Goal: Obtain resource: Download file/media

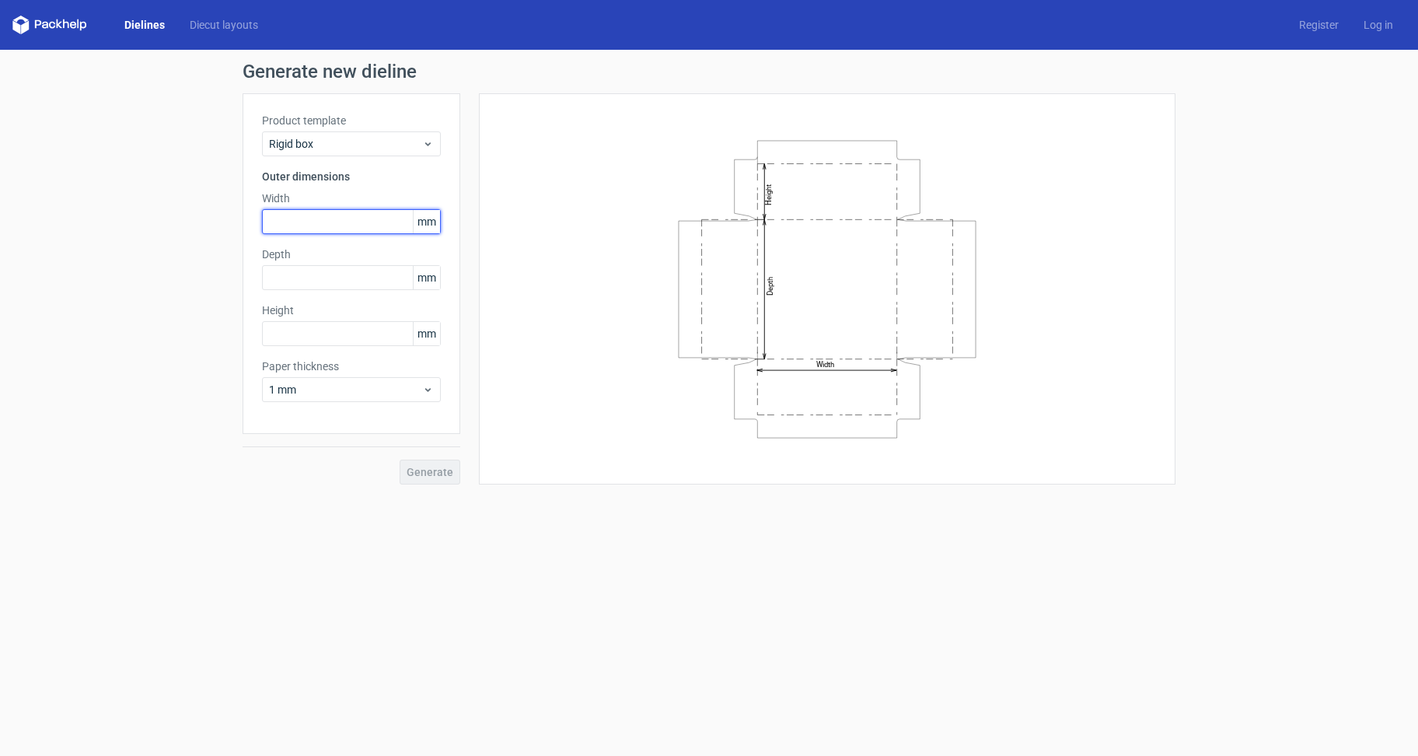
click at [365, 225] on input "text" at bounding box center [351, 221] width 179 height 25
type input "246"
type input "118"
type input "78"
click at [352, 369] on label "Paper thickness" at bounding box center [351, 366] width 179 height 16
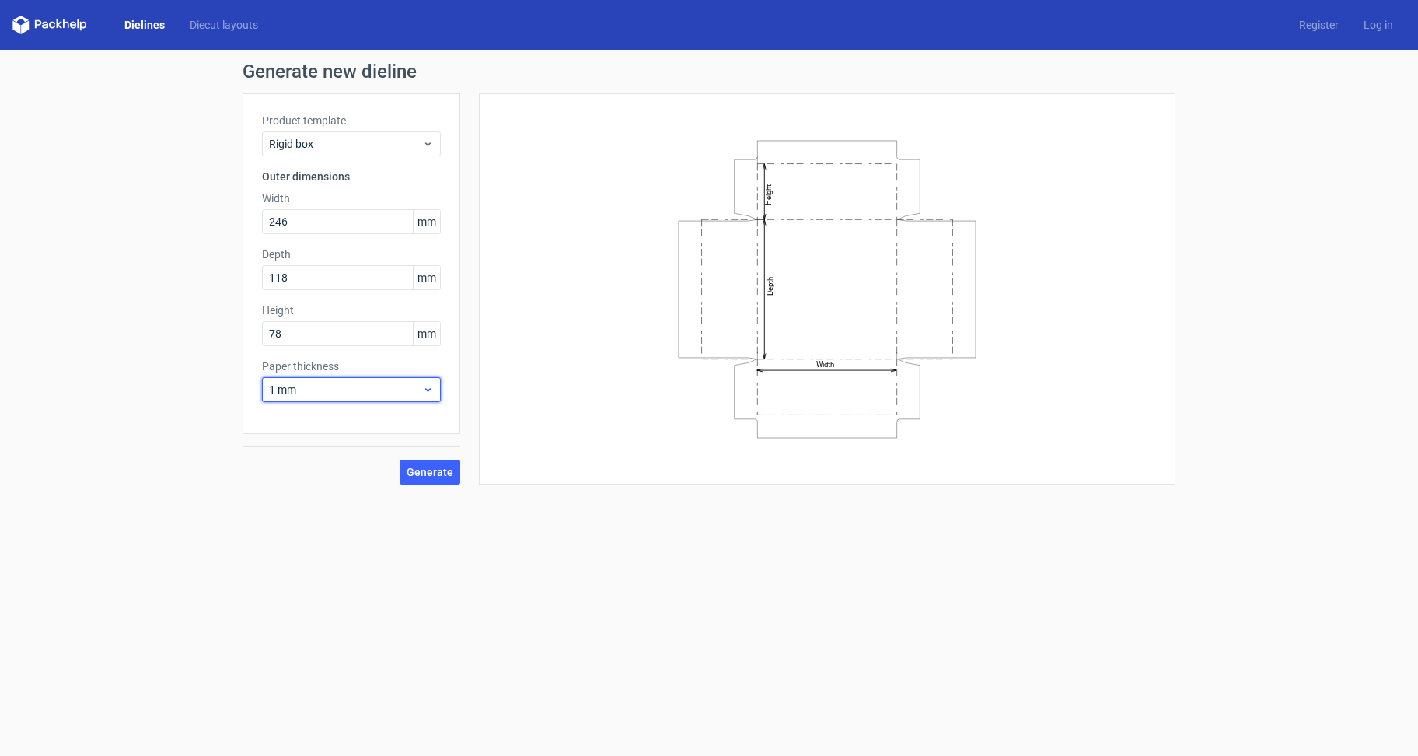
click at [346, 382] on span "1 mm" at bounding box center [345, 390] width 153 height 16
click at [332, 418] on div "0.4 mm" at bounding box center [351, 423] width 167 height 25
click at [435, 472] on span "Generate" at bounding box center [430, 472] width 47 height 11
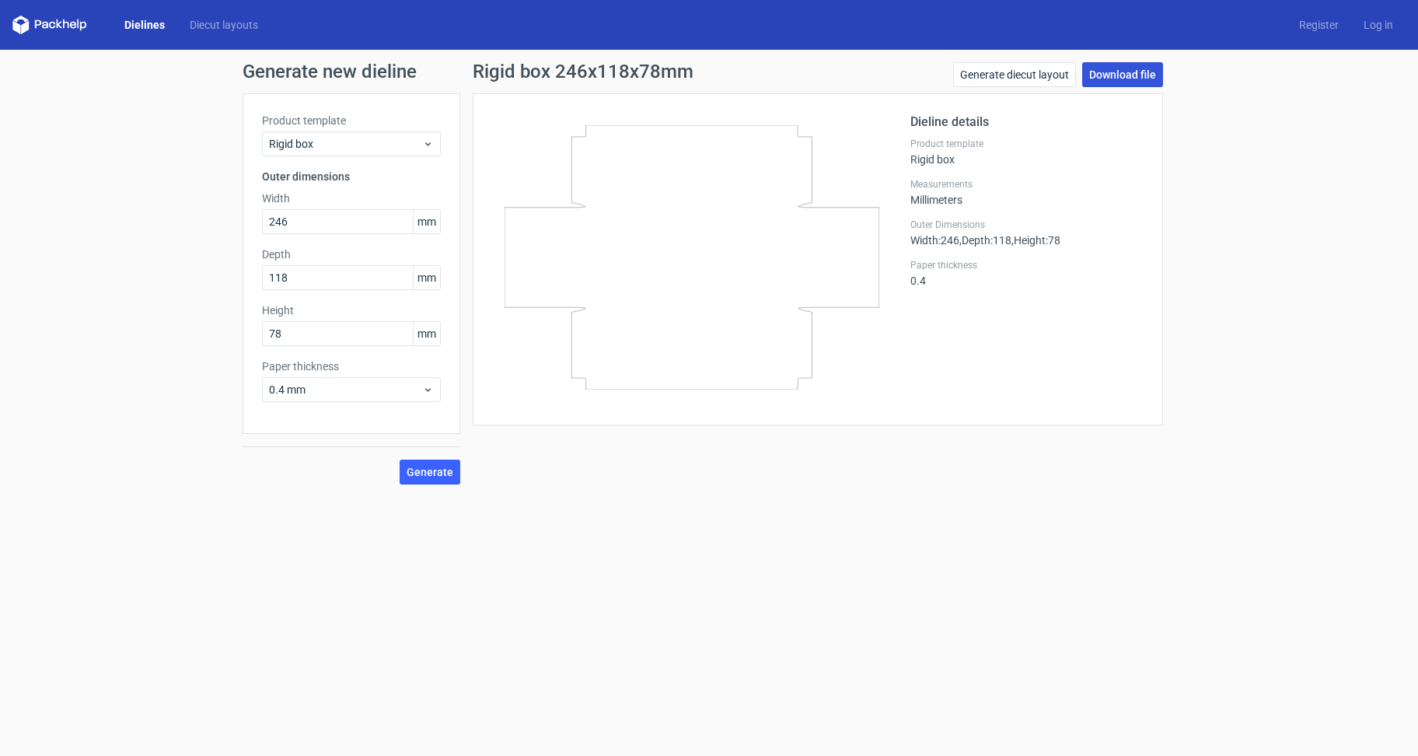
click at [1109, 70] on link "Download file" at bounding box center [1122, 74] width 81 height 25
click at [299, 217] on input "246" at bounding box center [351, 221] width 179 height 25
type input "252"
type input "124"
type input "27"
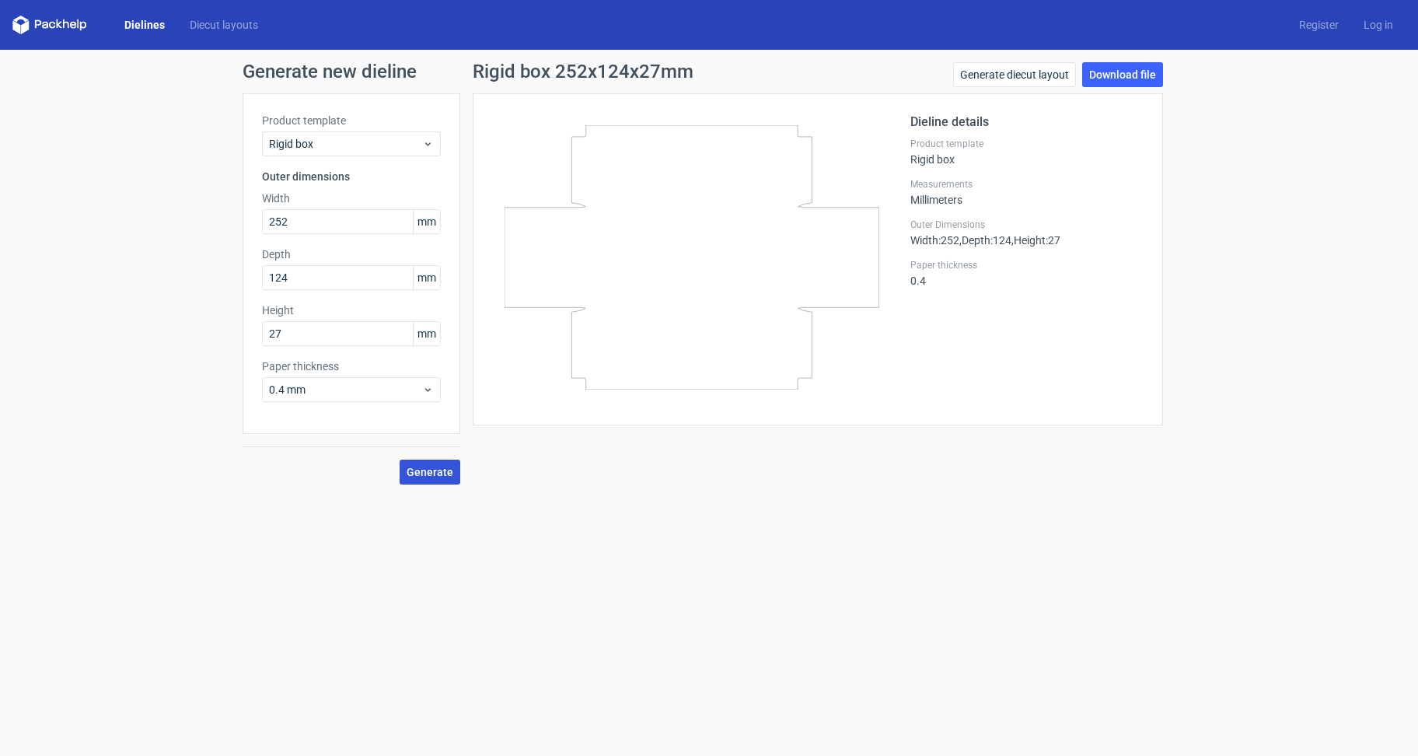
click at [416, 461] on button "Generate" at bounding box center [430, 472] width 61 height 25
click at [1142, 68] on link "Download file" at bounding box center [1122, 74] width 81 height 25
